Goal: Register for event/course

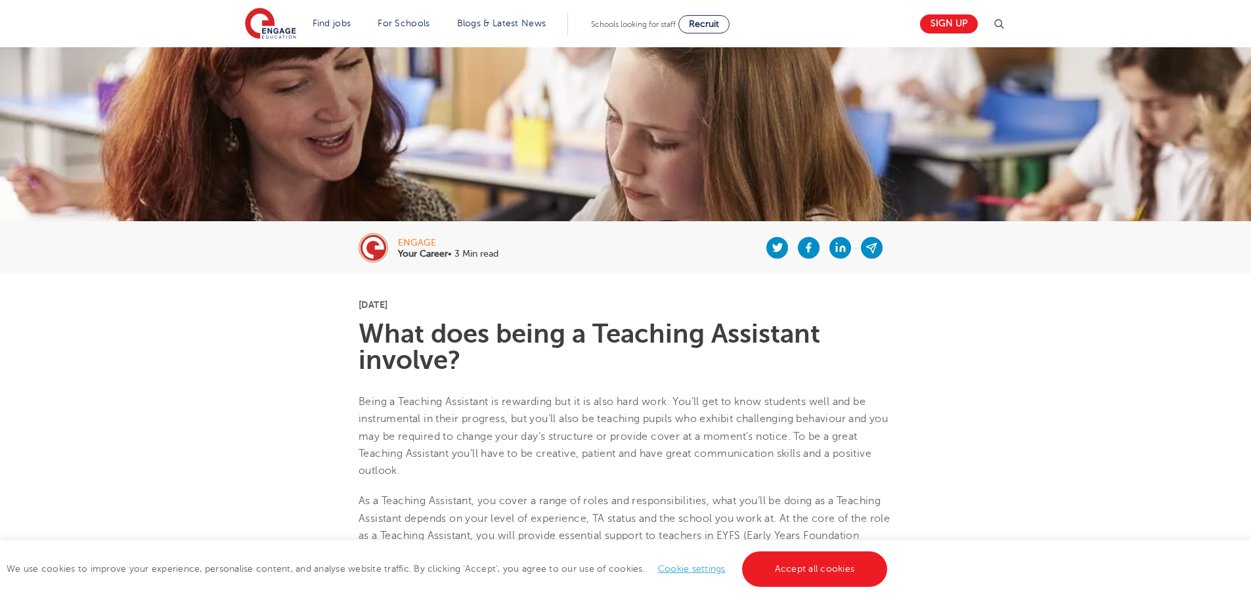
scroll to position [92, 0]
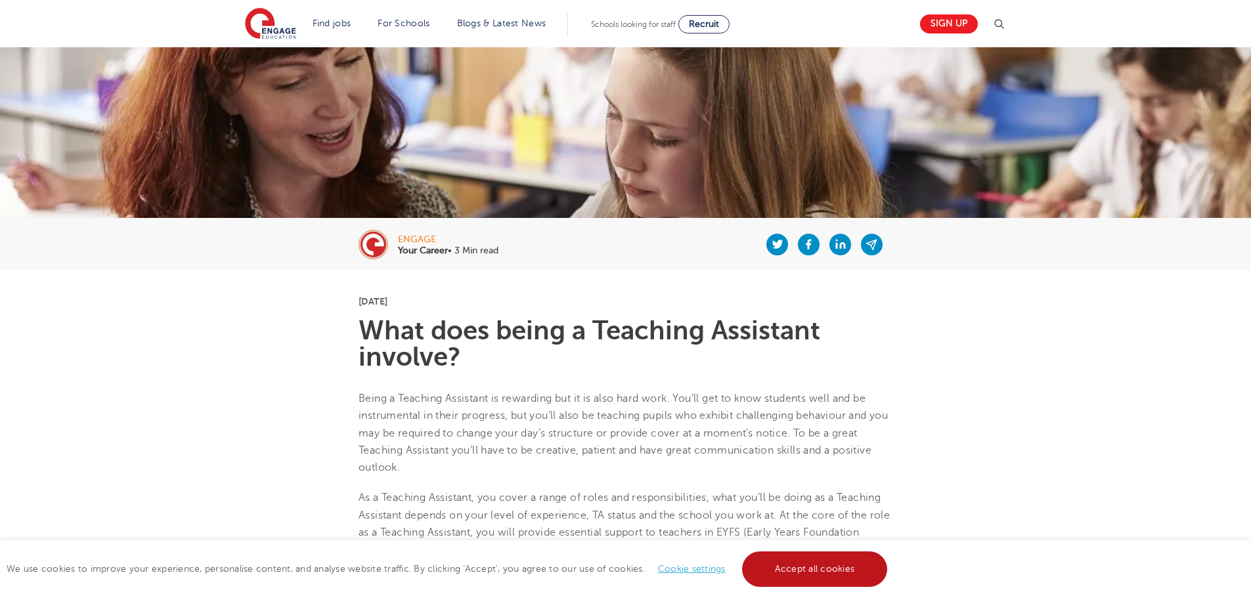
click at [808, 561] on link "Accept all cookies" at bounding box center [815, 568] width 146 height 35
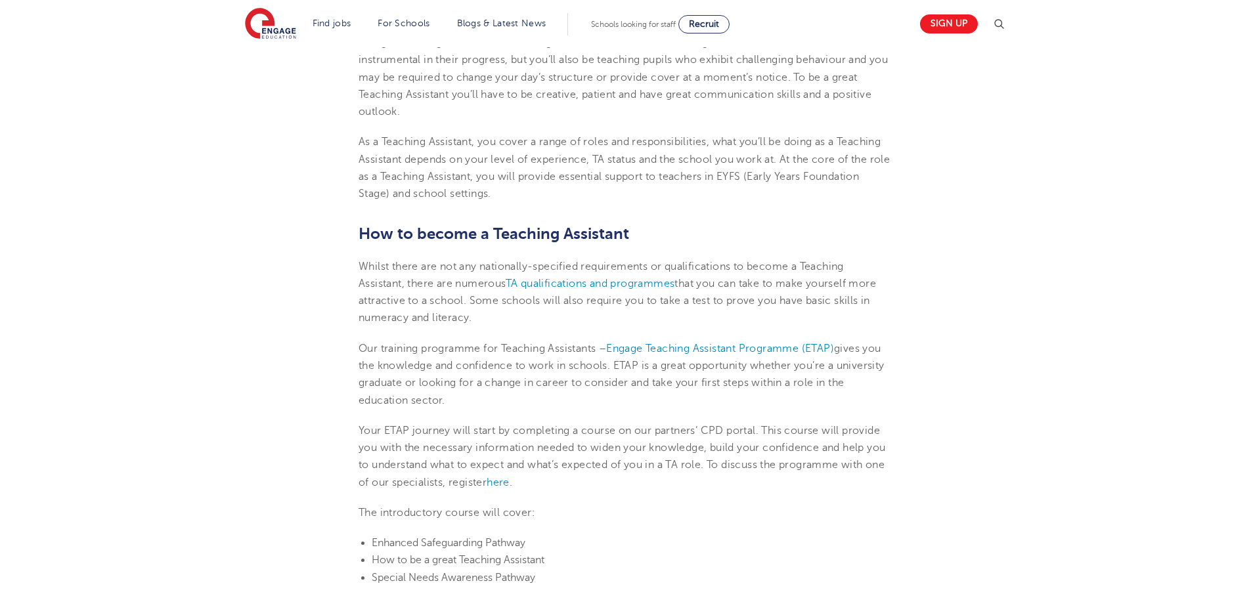
scroll to position [453, 0]
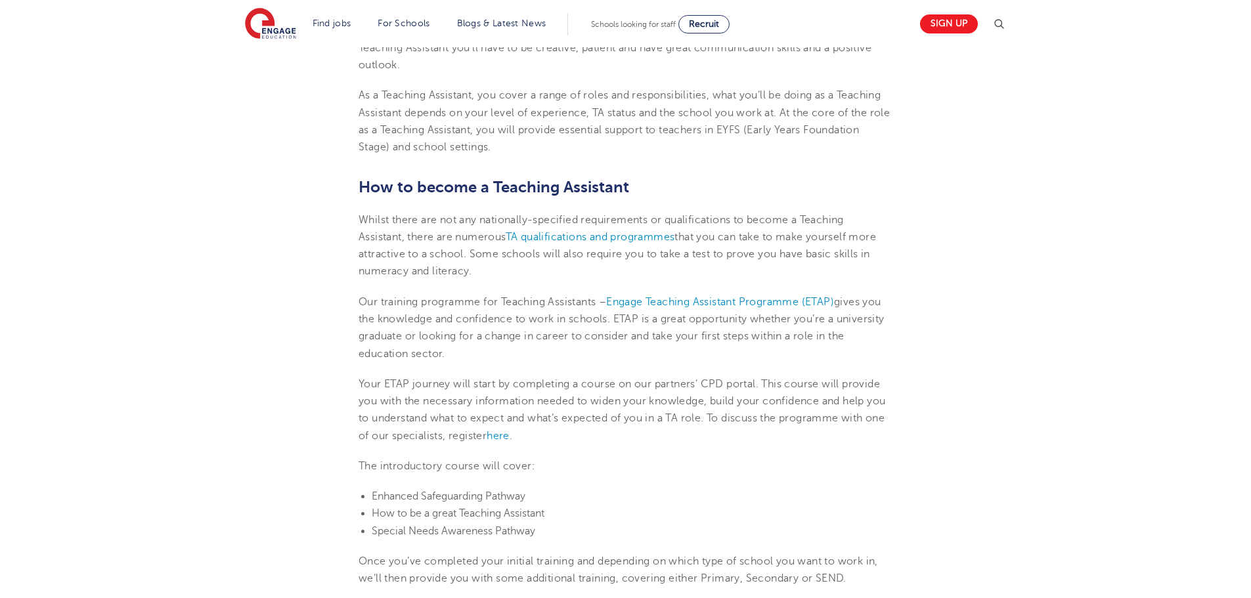
scroll to position [496, 0]
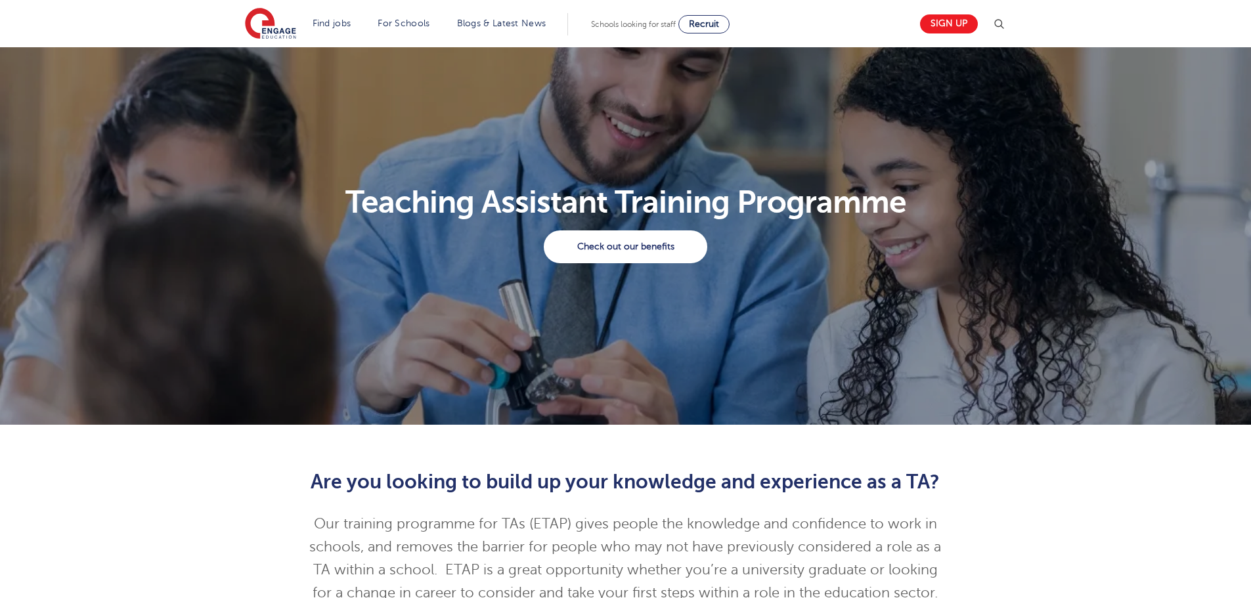
scroll to position [12, 0]
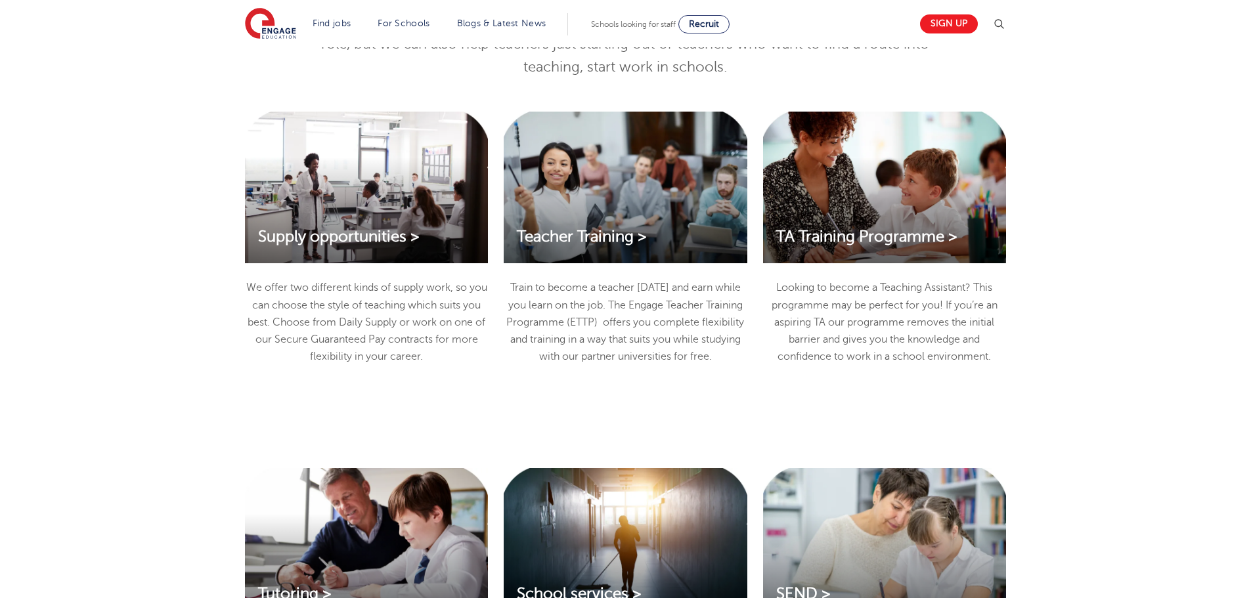
scroll to position [1442, 0]
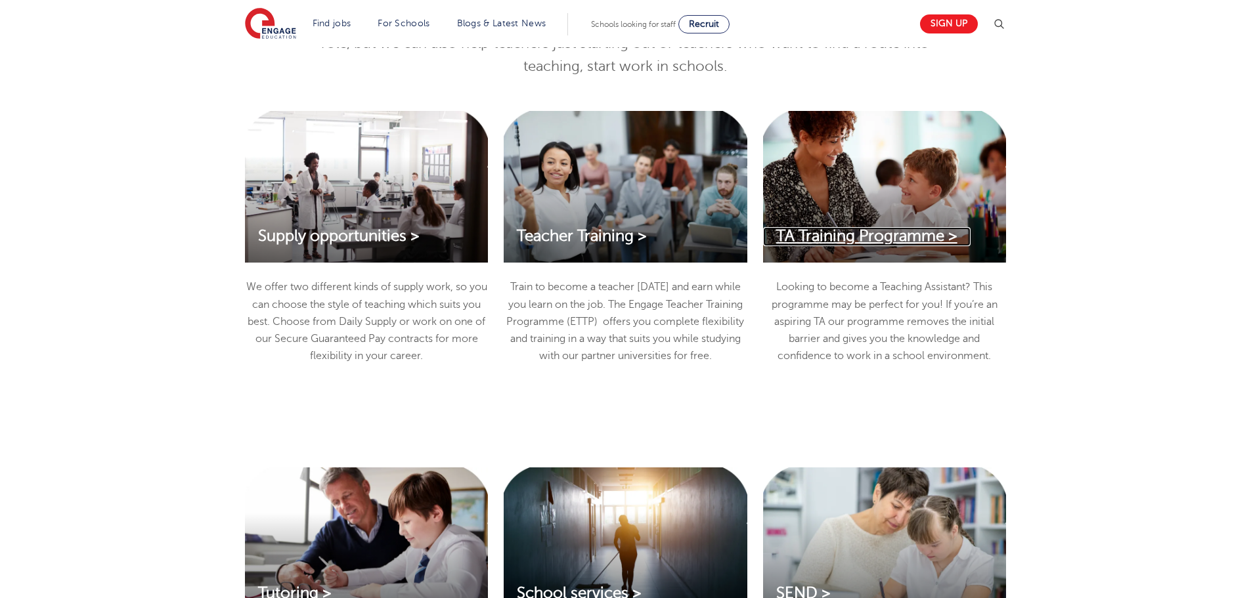
click at [932, 239] on span "TA Training Programme >" at bounding box center [866, 236] width 181 height 18
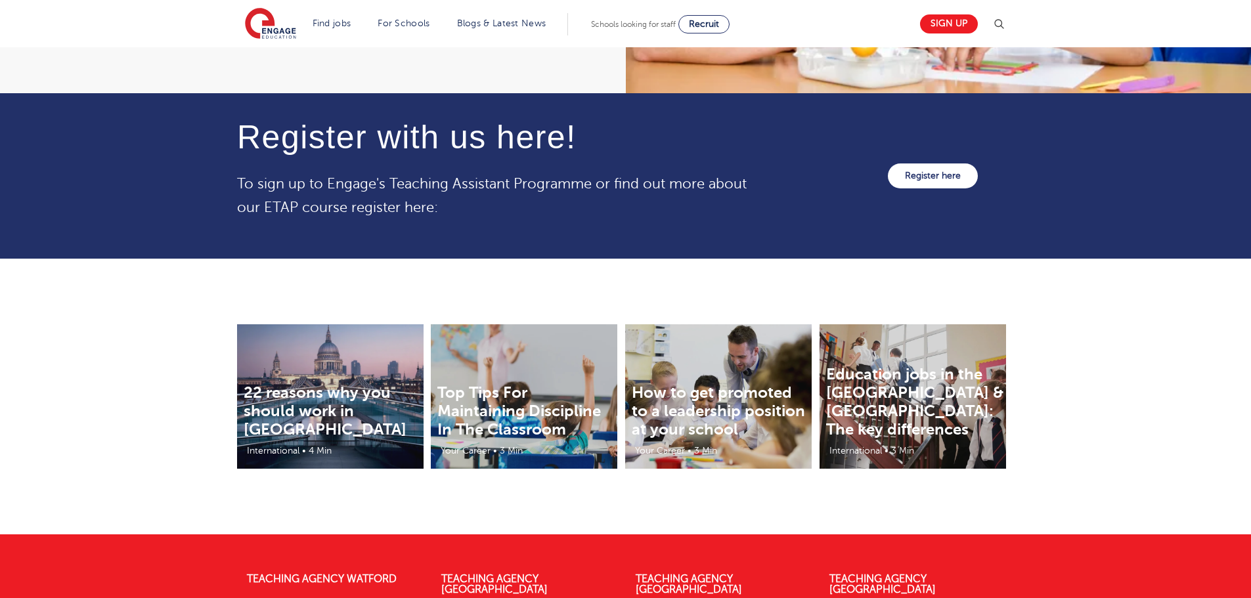
scroll to position [1574, 0]
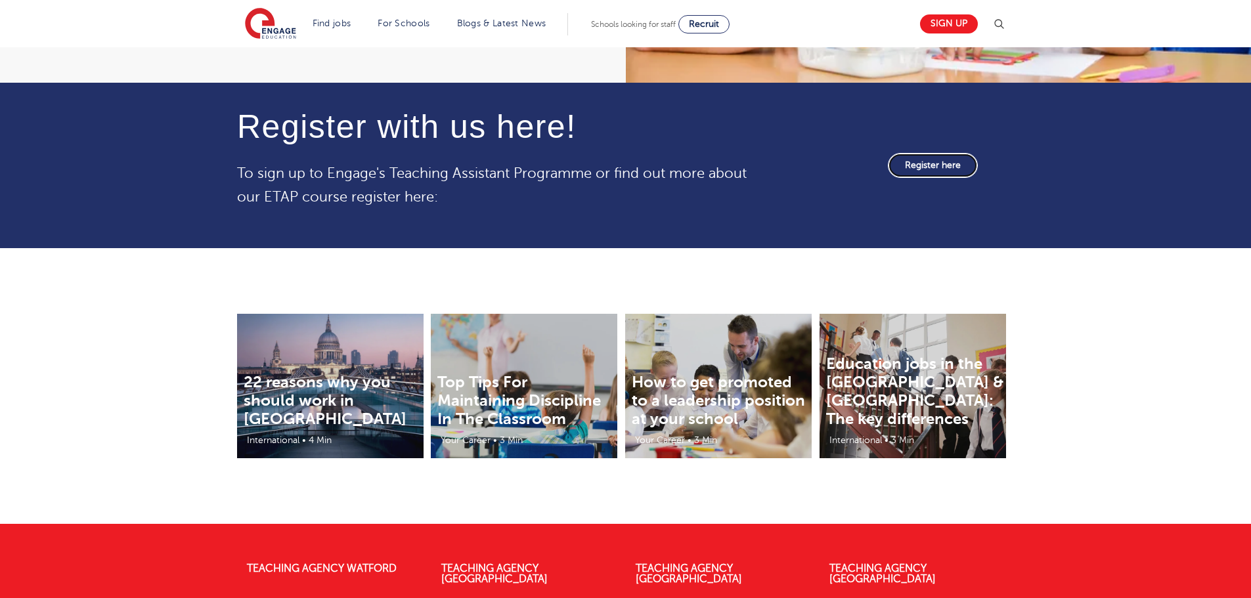
click at [951, 165] on link "Register here" at bounding box center [933, 165] width 90 height 25
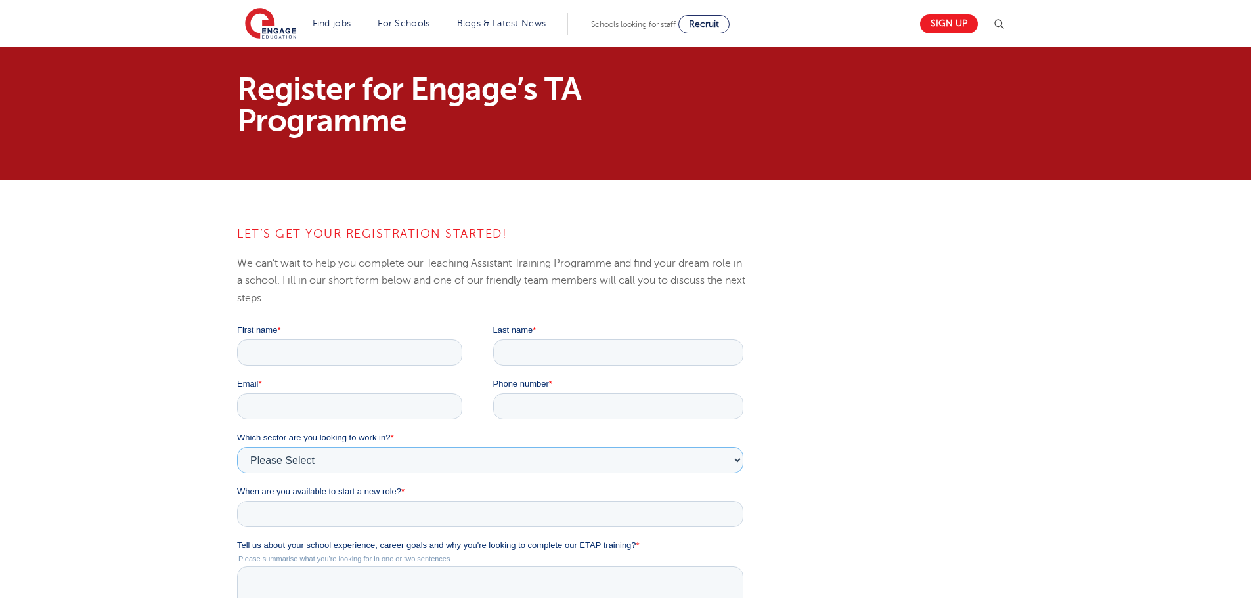
click at [287, 448] on select "Please Select Services Primary Secondary SEND" at bounding box center [490, 460] width 506 height 26
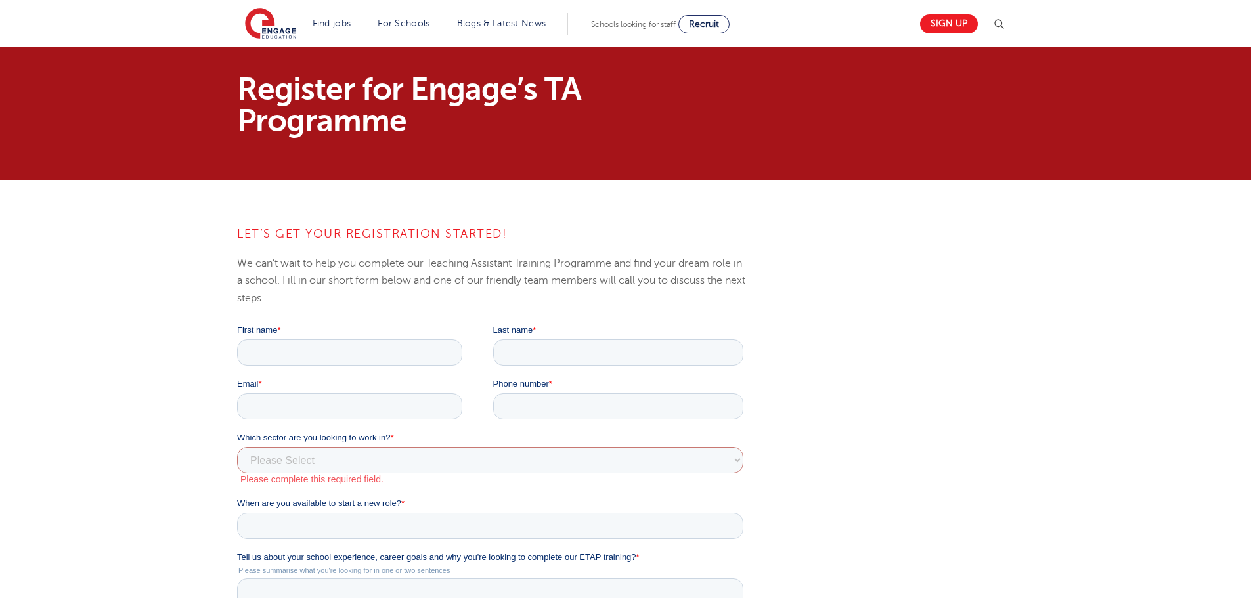
click at [209, 460] on div "LET’S GET YOUR REGISTRATION STARTED! We can’t wait to help you complete our Tea…" at bounding box center [625, 544] width 1251 height 729
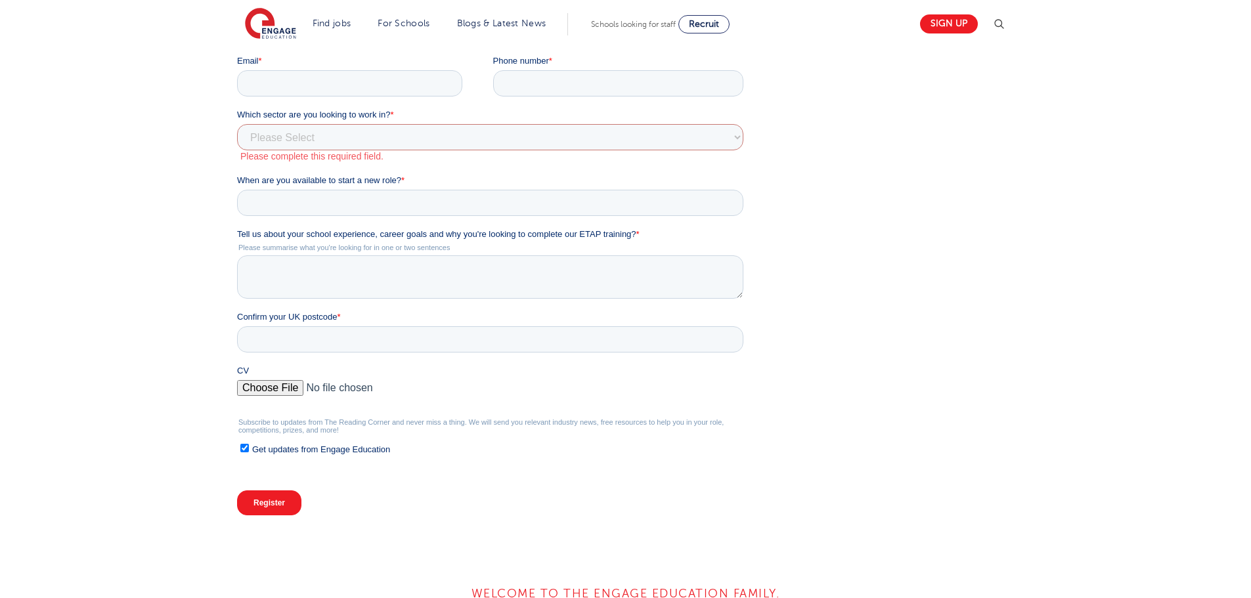
scroll to position [324, 0]
click at [209, 460] on div "LET’S GET YOUR REGISTRATION STARTED! We can’t wait to help you complete our Tea…" at bounding box center [625, 220] width 1251 height 729
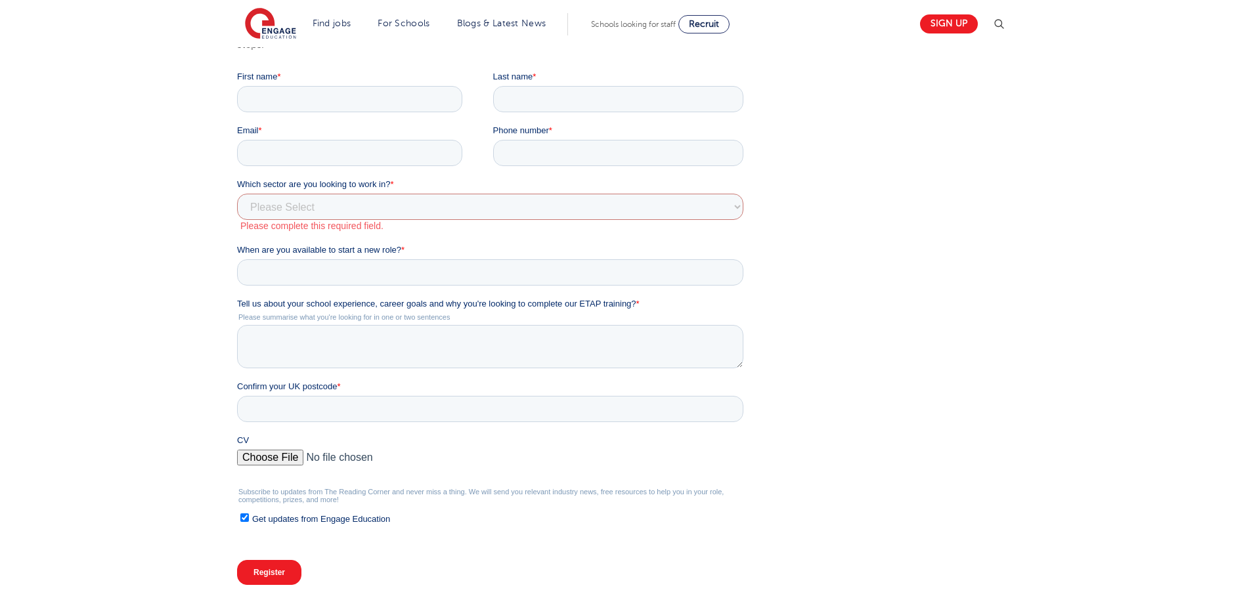
scroll to position [0, 0]
